Goal: Information Seeking & Learning: Learn about a topic

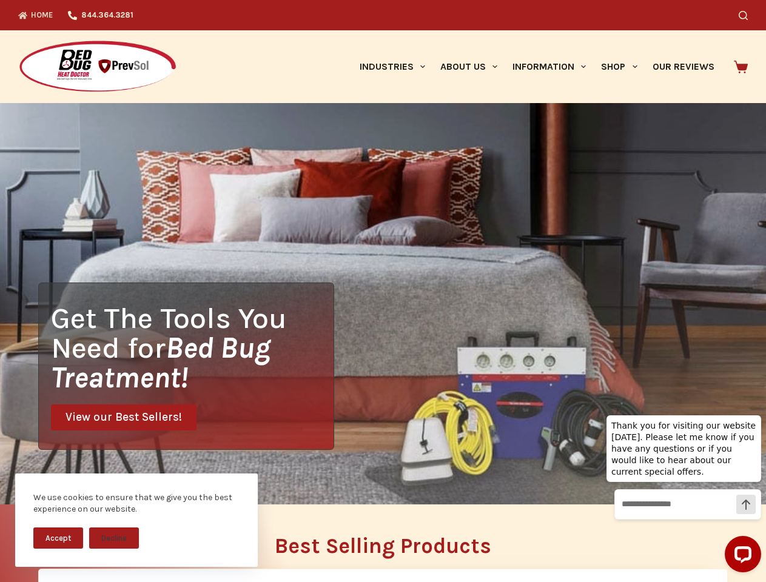
click at [383, 291] on div "Get The Tools You Need for Bed Bug Treatment! View our Best Sellers!" at bounding box center [383, 303] width 766 height 401
click at [58, 538] on button "Accept" at bounding box center [58, 537] width 50 height 21
